Goal: Task Accomplishment & Management: Use online tool/utility

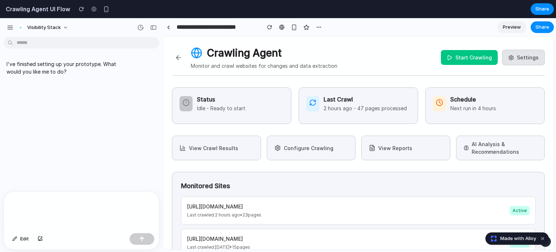
click at [470, 60] on button "Start Crawling" at bounding box center [469, 57] width 57 height 15
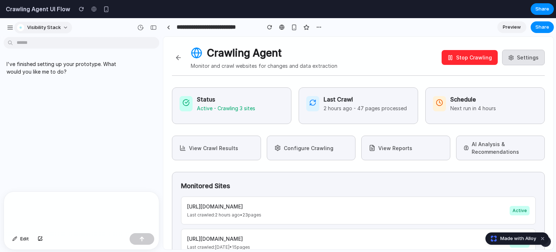
click at [62, 25] on button "Visibility Stack" at bounding box center [43, 28] width 58 height 12
click at [31, 8] on h2 "Crawling Agent UI Flow" at bounding box center [36, 9] width 67 height 9
click at [10, 27] on div "button" at bounding box center [10, 27] width 7 height 7
click at [510, 26] on span "Preview" at bounding box center [512, 27] width 18 height 7
